Goal: Task Accomplishment & Management: Use online tool/utility

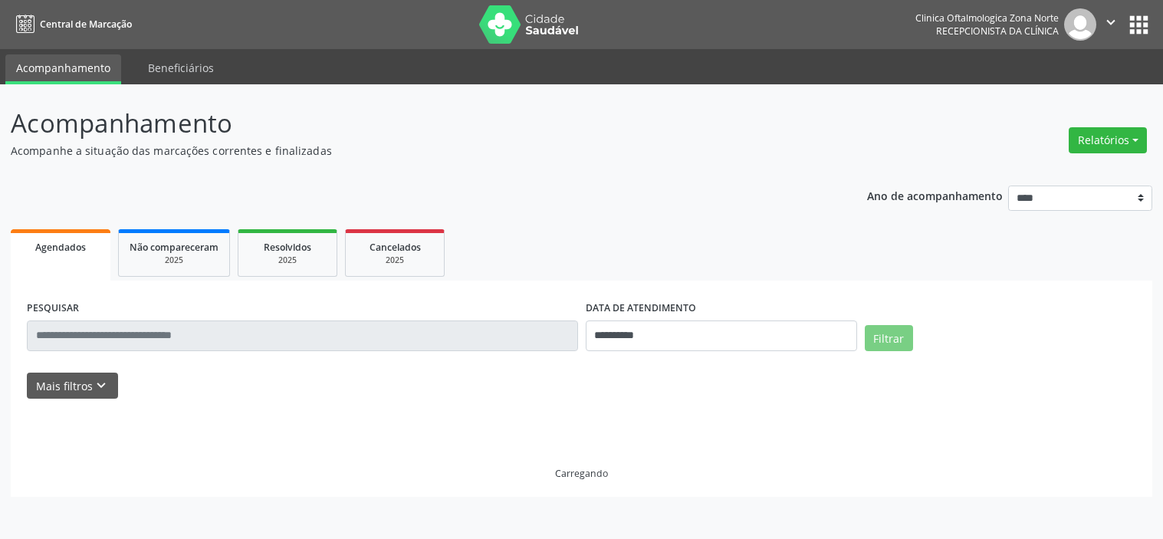
select select "*"
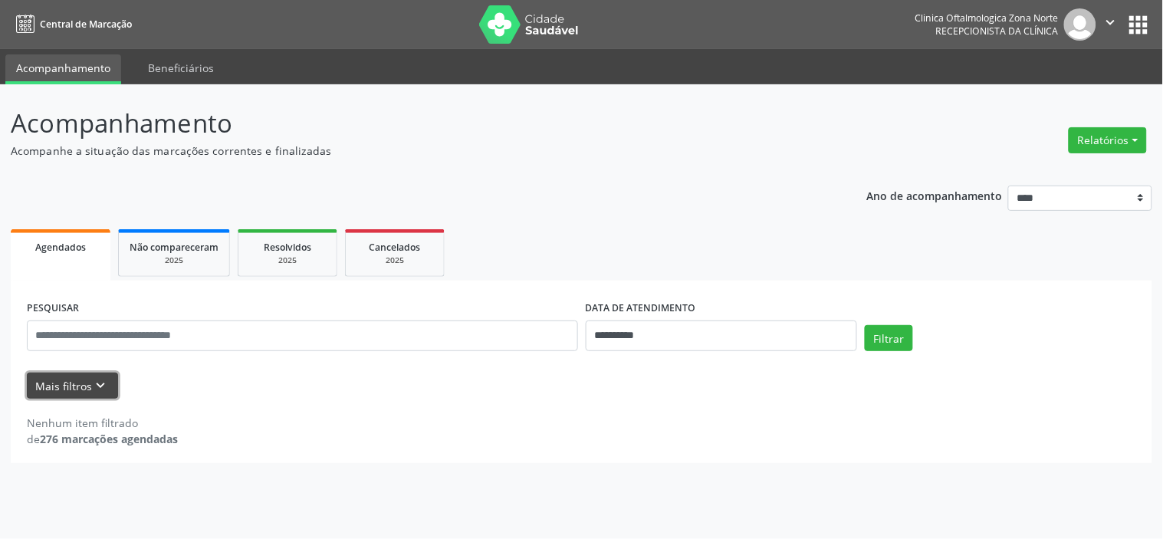
click at [105, 380] on icon "keyboard_arrow_down" at bounding box center [101, 385] width 17 height 17
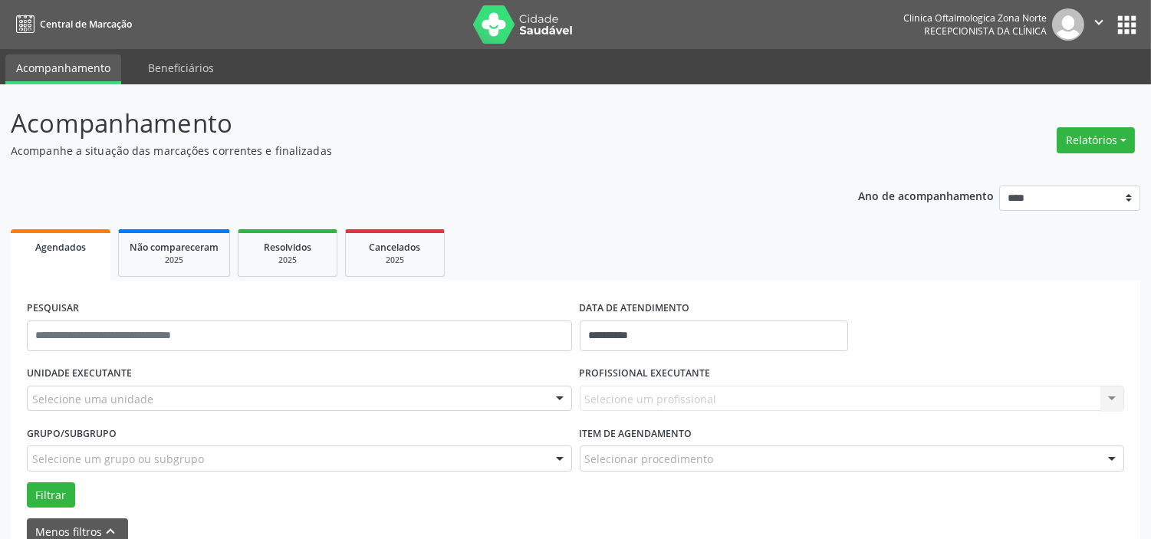
click at [182, 396] on div "Selecione uma unidade" at bounding box center [299, 399] width 545 height 26
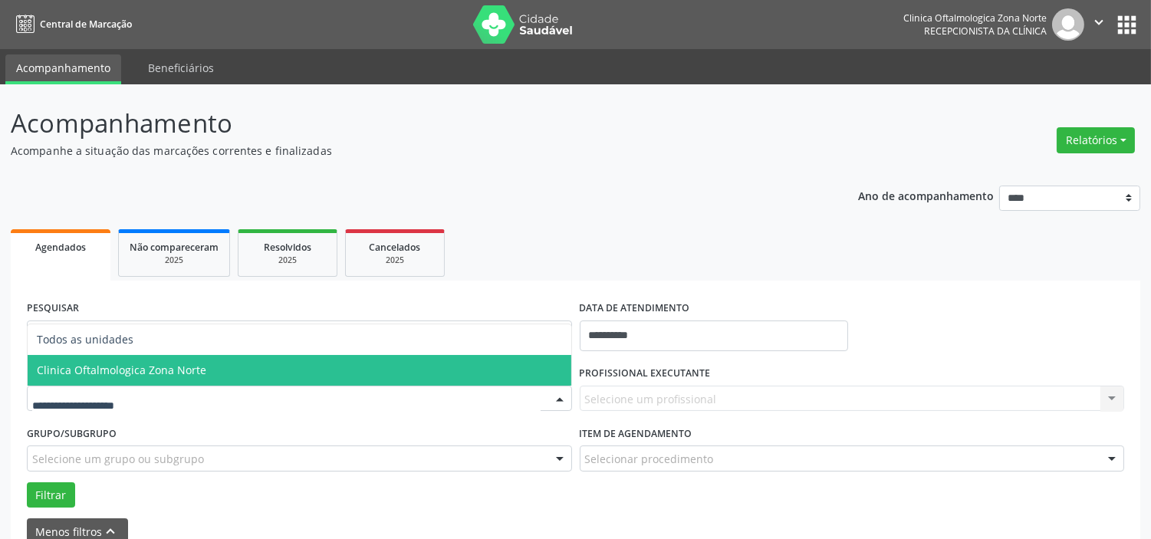
click at [196, 369] on span "Clinica Oftalmologica Zona Norte" at bounding box center [121, 370] width 169 height 15
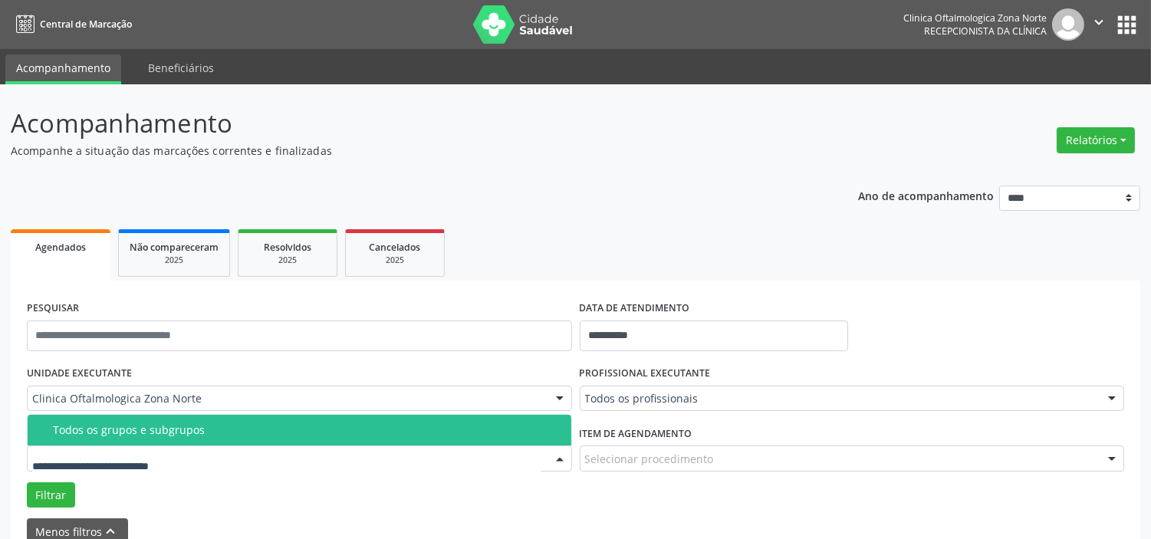
click at [202, 424] on div "Todos os grupos e subgrupos" at bounding box center [307, 430] width 509 height 12
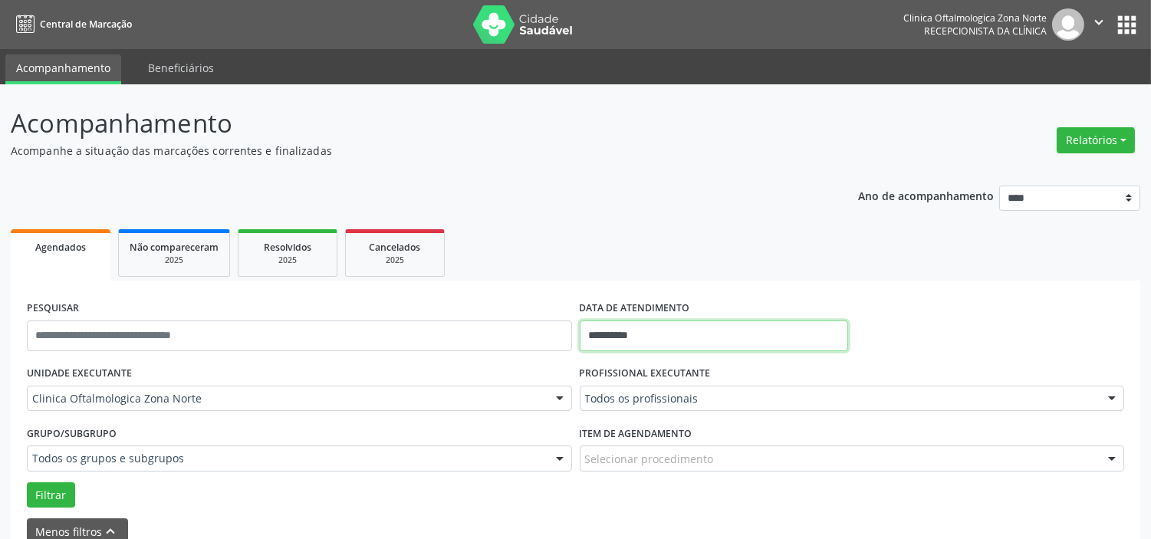
click at [667, 343] on input "**********" at bounding box center [714, 336] width 268 height 31
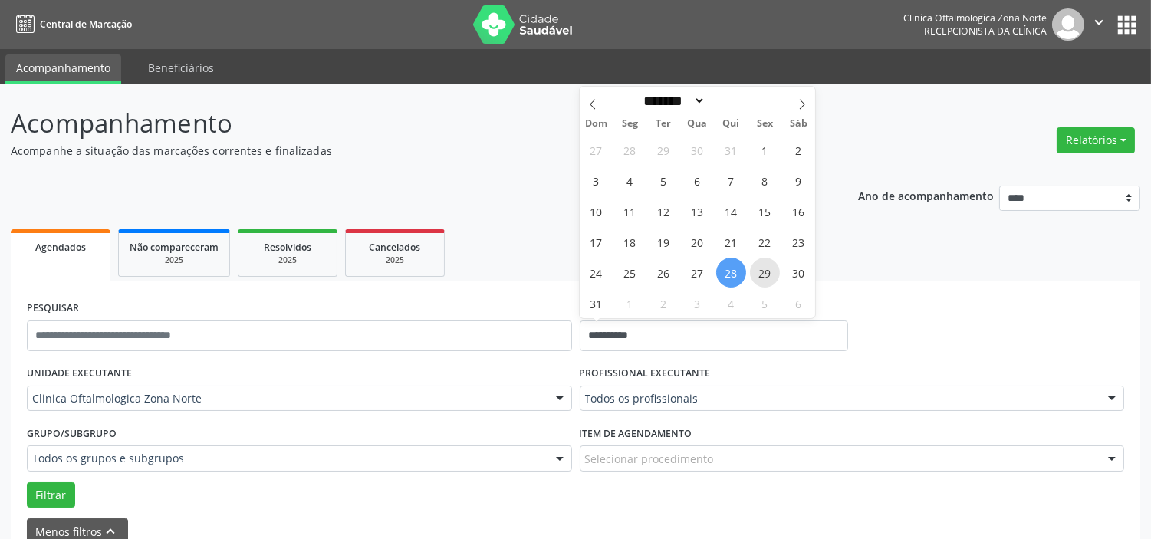
click at [763, 276] on span "29" at bounding box center [765, 273] width 30 height 30
type input "**********"
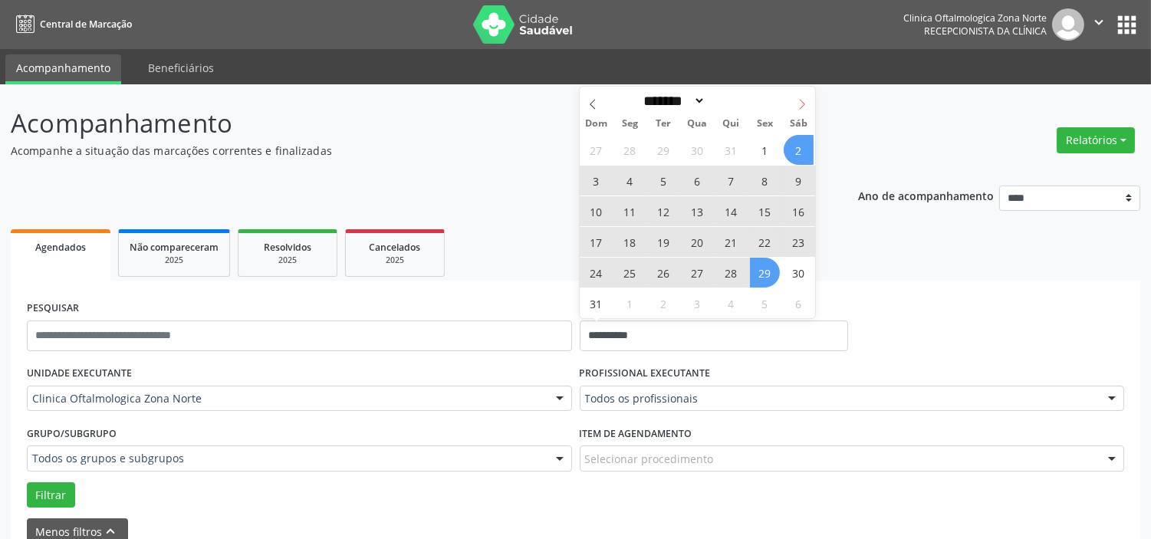
click at [802, 99] on icon at bounding box center [802, 104] width 11 height 11
select select "*"
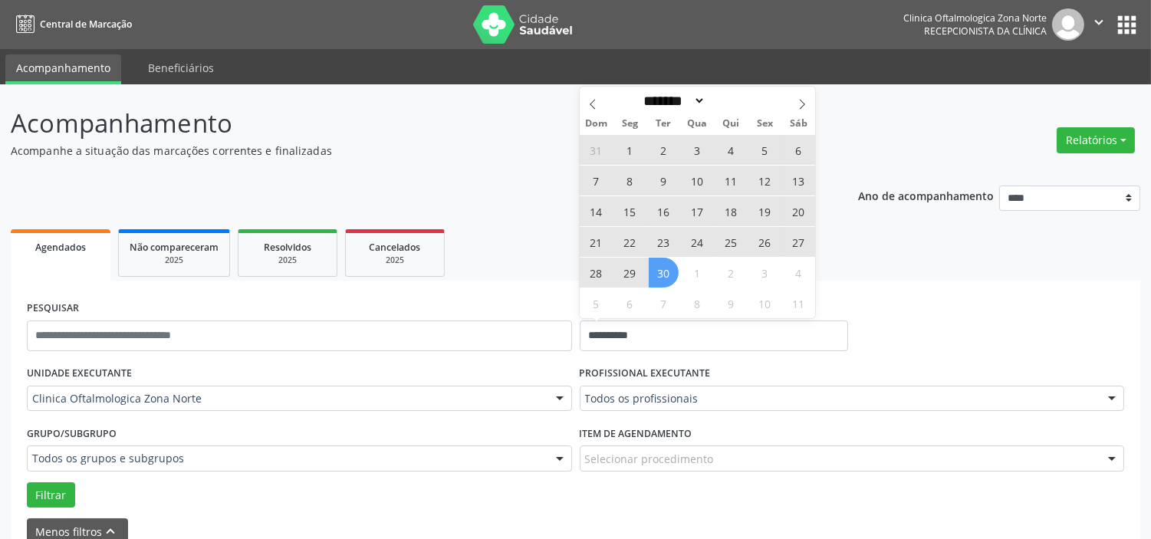
click at [667, 269] on span "30" at bounding box center [664, 273] width 30 height 30
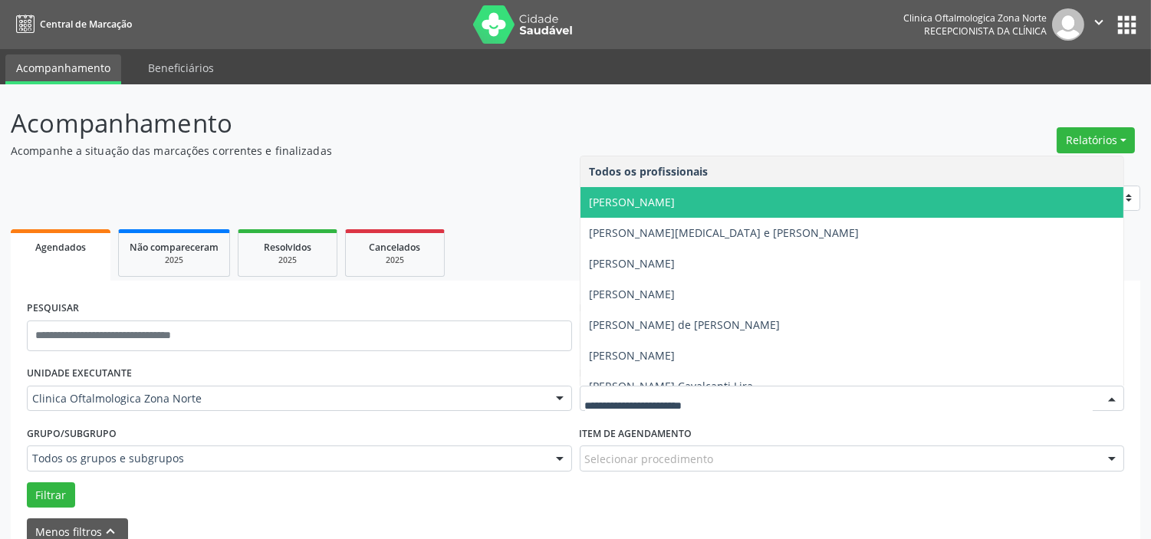
click at [677, 210] on span "[PERSON_NAME]" at bounding box center [852, 202] width 544 height 31
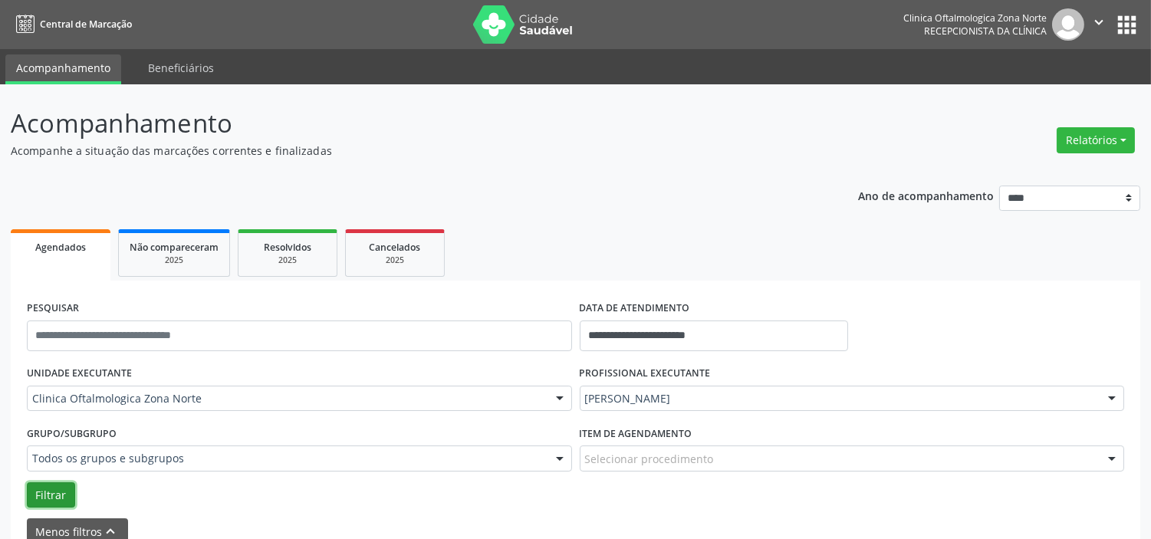
click at [61, 498] on button "Filtrar" at bounding box center [51, 495] width 48 height 26
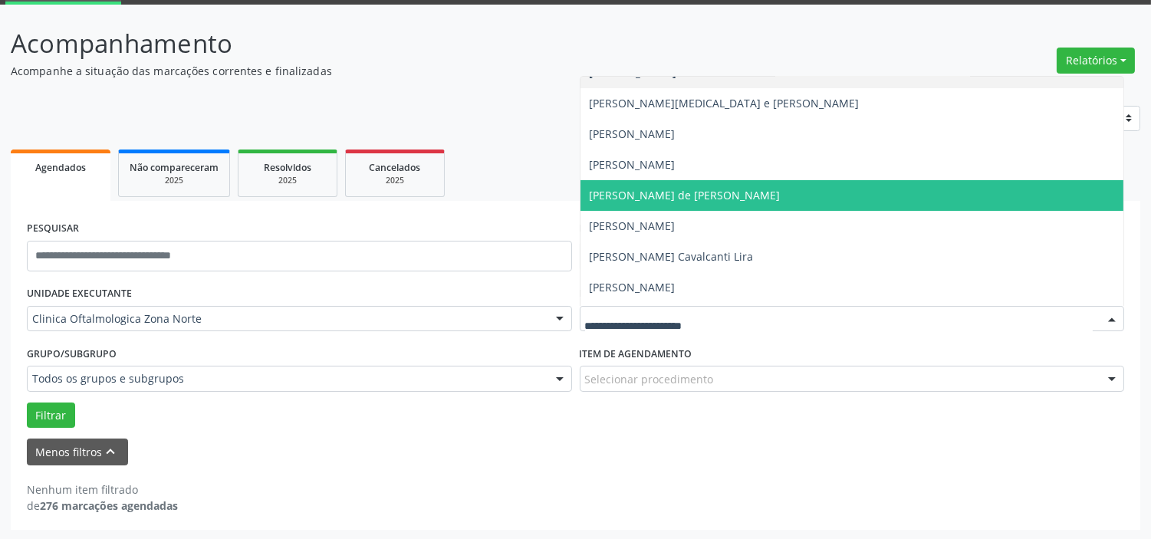
scroll to position [77, 0]
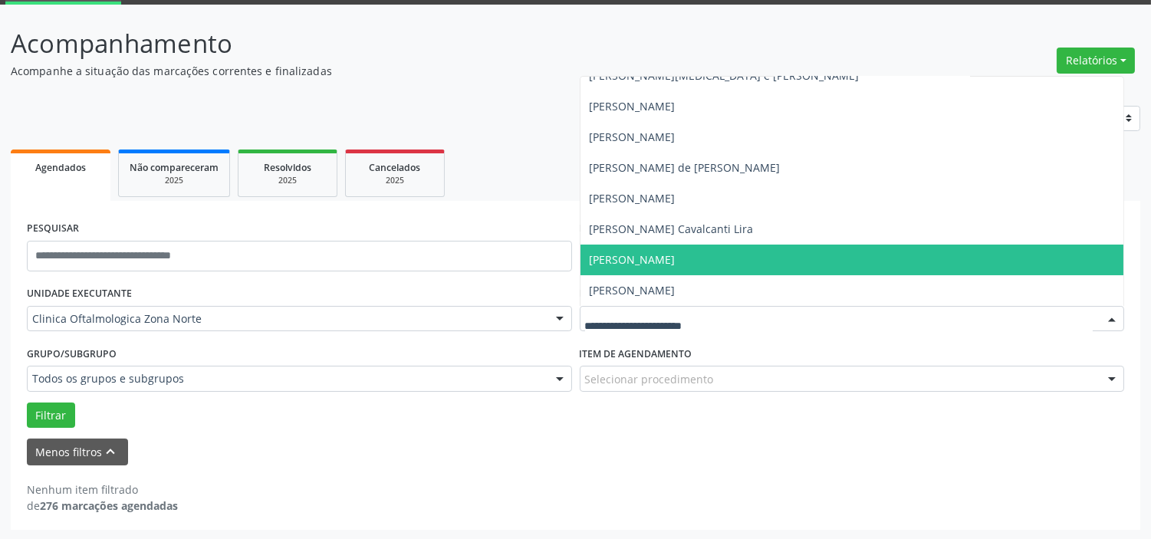
click at [659, 261] on span "[PERSON_NAME]" at bounding box center [633, 259] width 86 height 15
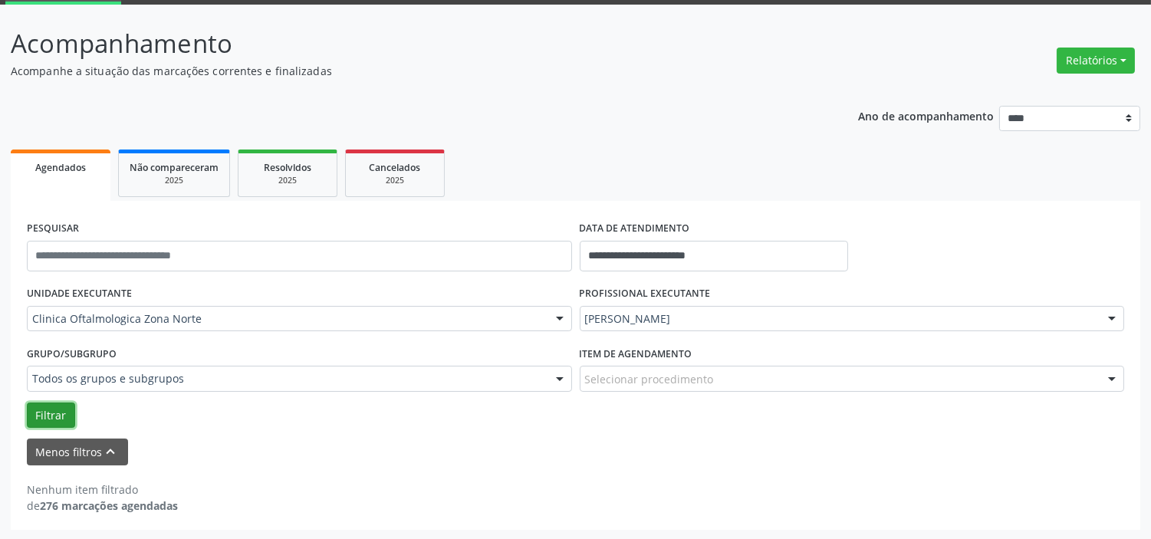
click at [67, 419] on button "Filtrar" at bounding box center [51, 416] width 48 height 26
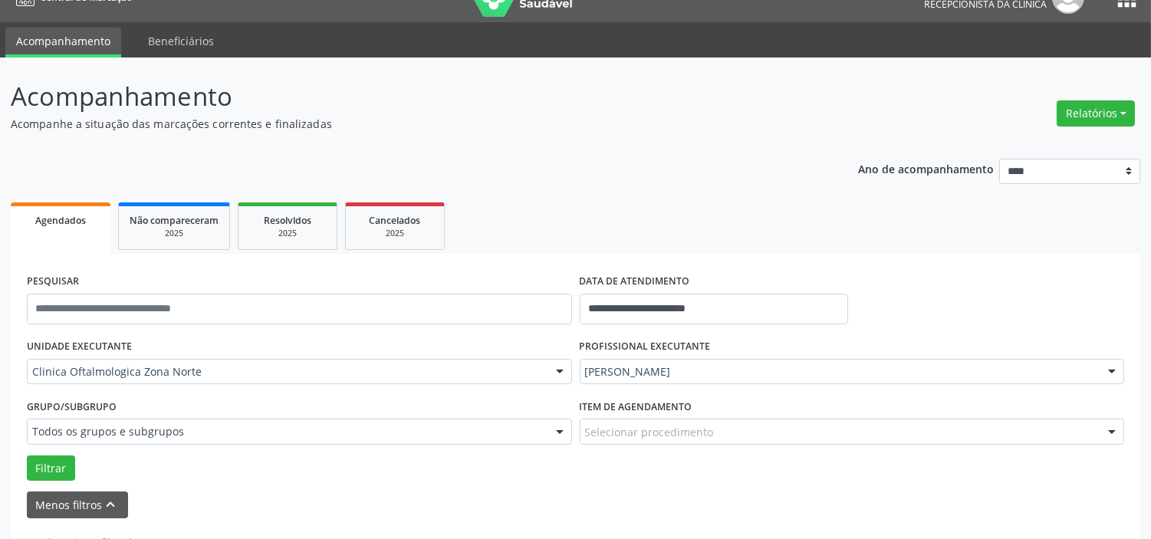
scroll to position [0, 0]
